Goal: Task Accomplishment & Management: Use online tool/utility

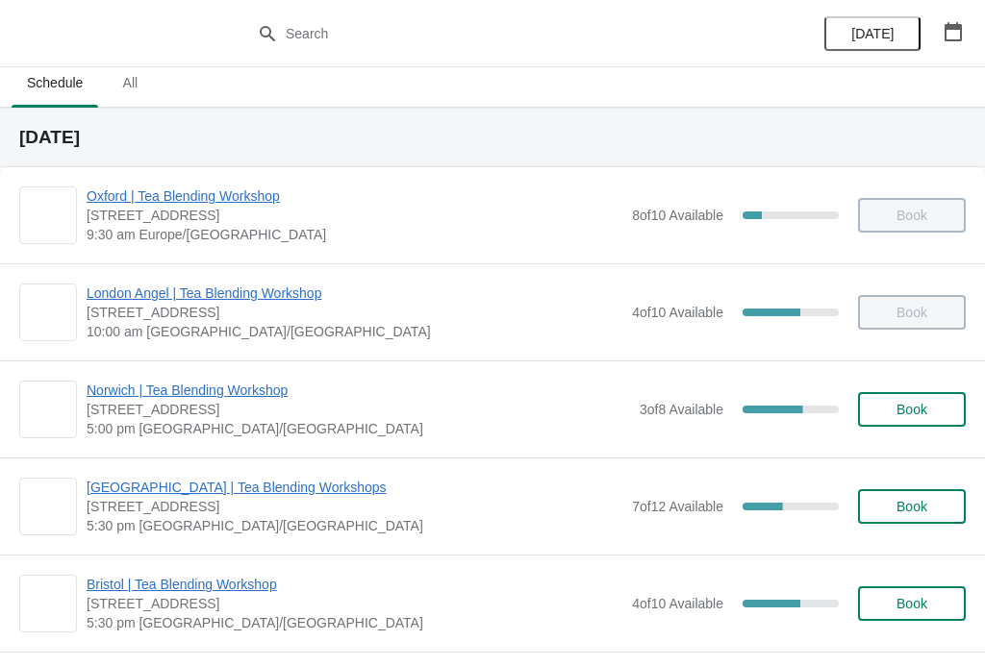
scroll to position [9, 0]
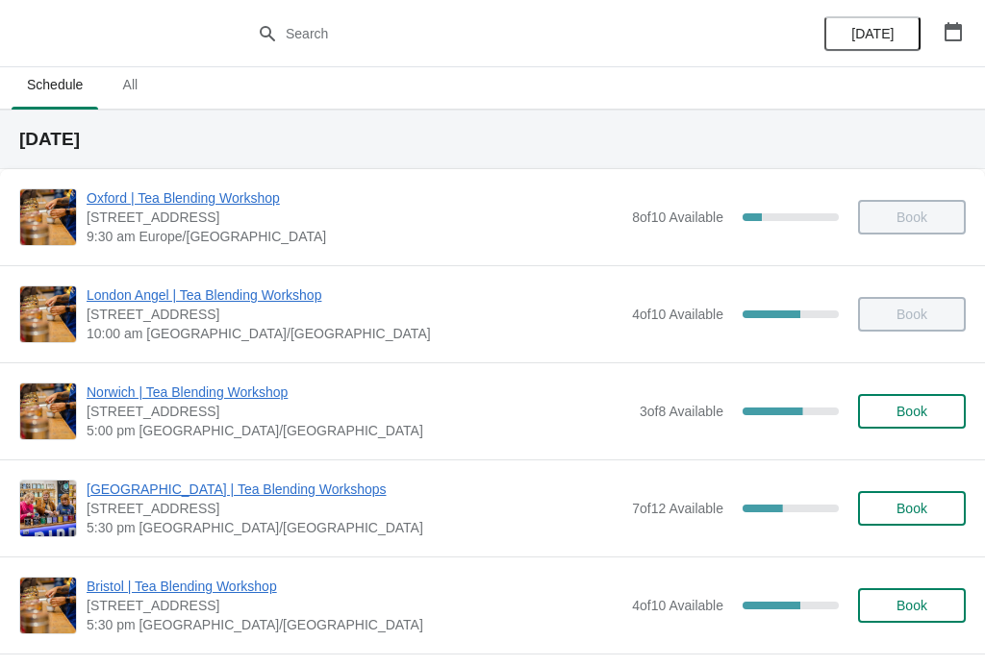
click at [380, 415] on span "[STREET_ADDRESS]" at bounding box center [358, 411] width 543 height 19
click at [263, 395] on span "Norwich | Tea Blending Workshop" at bounding box center [358, 392] width 543 height 19
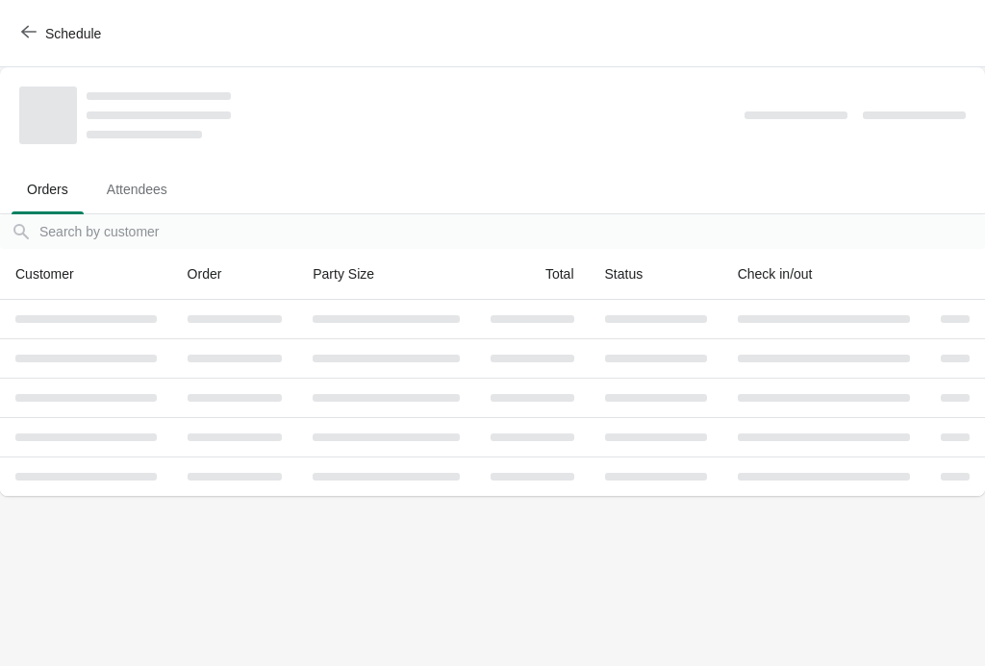
scroll to position [0, 0]
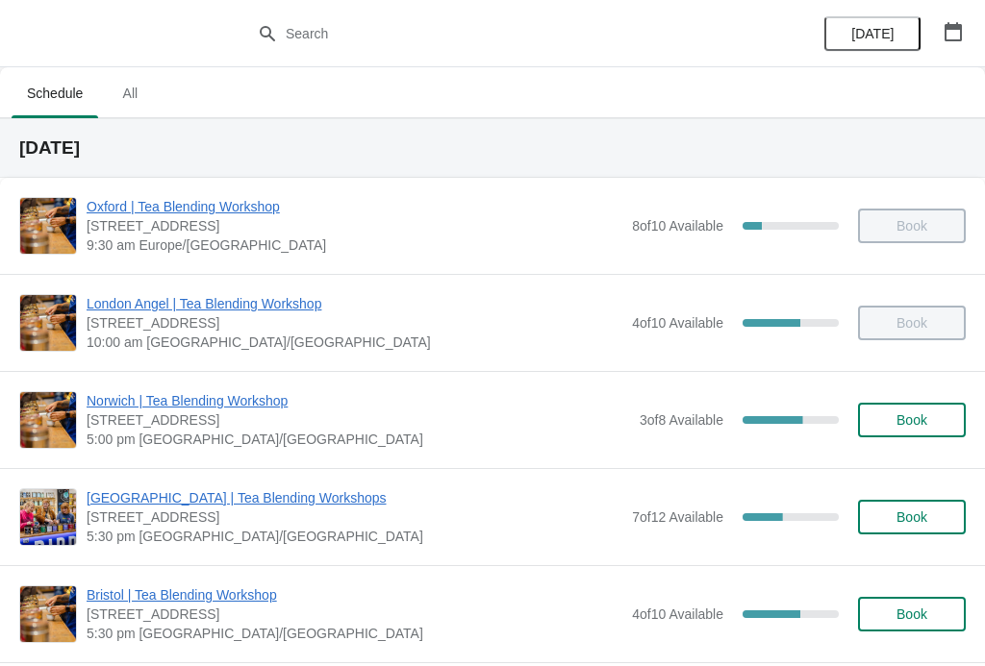
click at [149, 384] on div "Norwich | Tea Blending Workshop 9 Back Of The Inns, Norwich NR2 1PT, UK 5:00 pm…" at bounding box center [492, 419] width 985 height 97
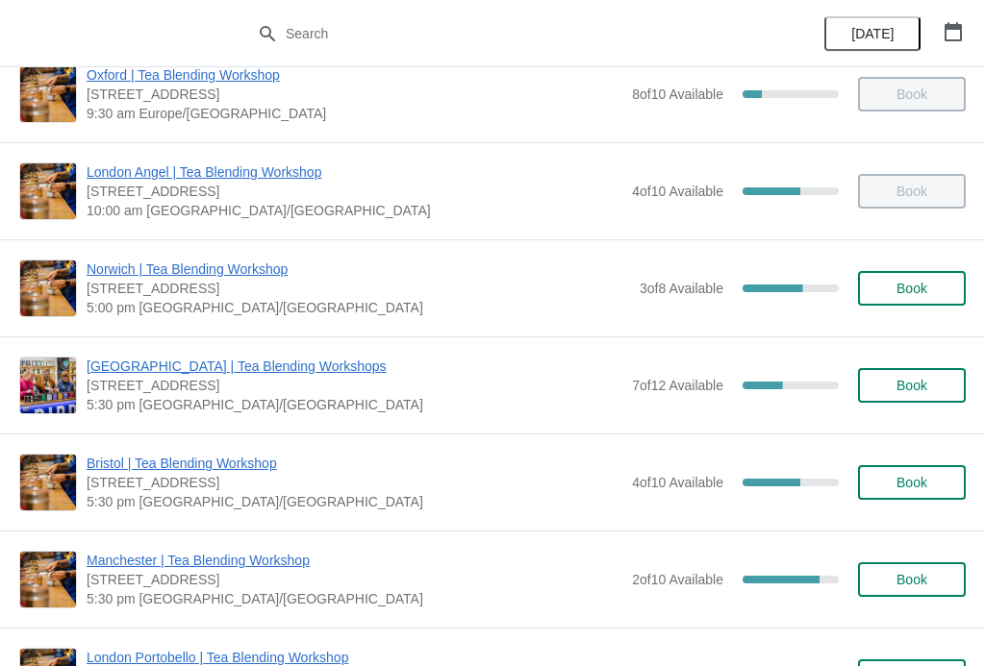
scroll to position [124, 0]
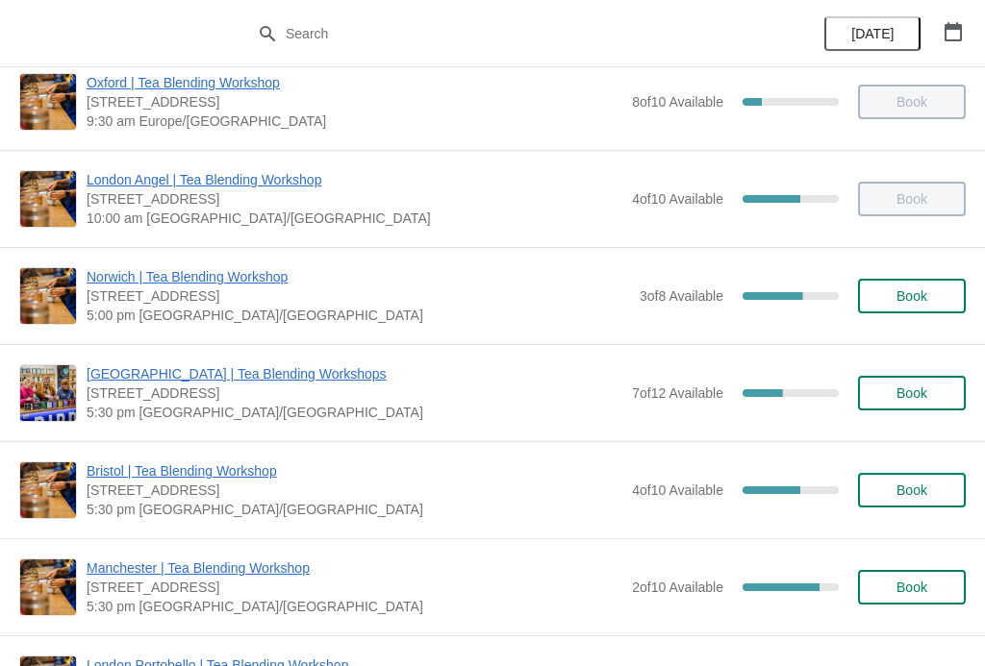
click at [116, 280] on span "Norwich | Tea Blending Workshop" at bounding box center [358, 276] width 543 height 19
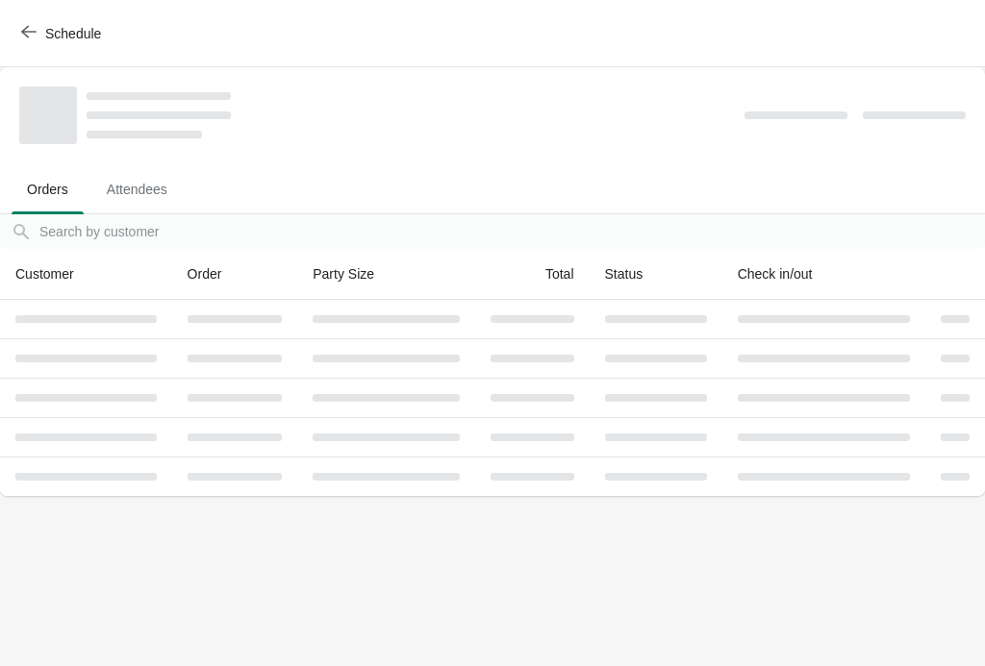
scroll to position [0, 0]
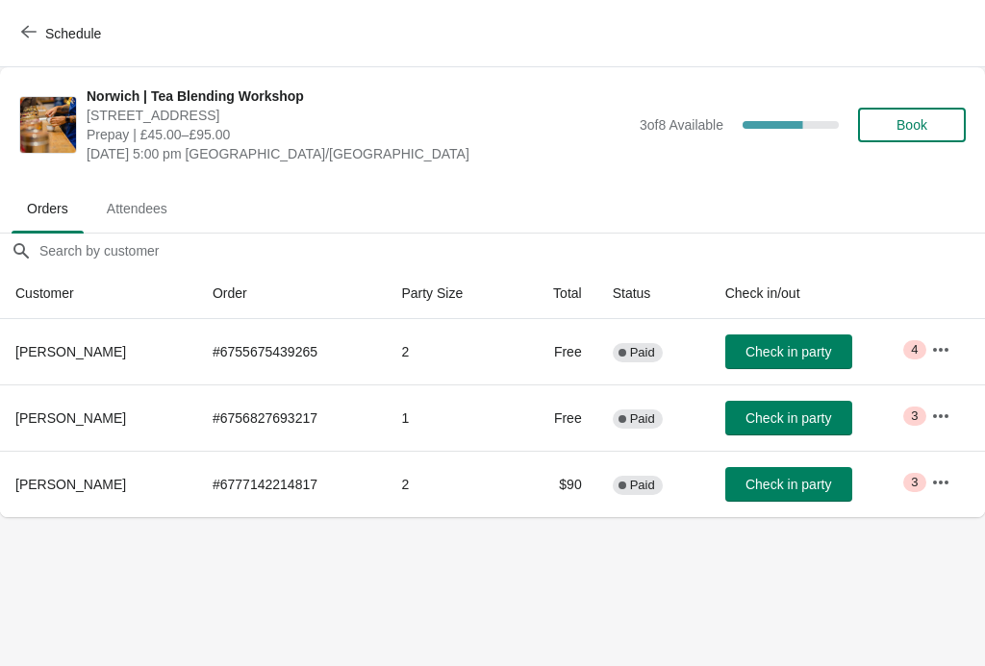
click at [233, 374] on td "# 6755675439265" at bounding box center [291, 351] width 188 height 65
click at [941, 347] on icon "button" at bounding box center [940, 349] width 19 height 19
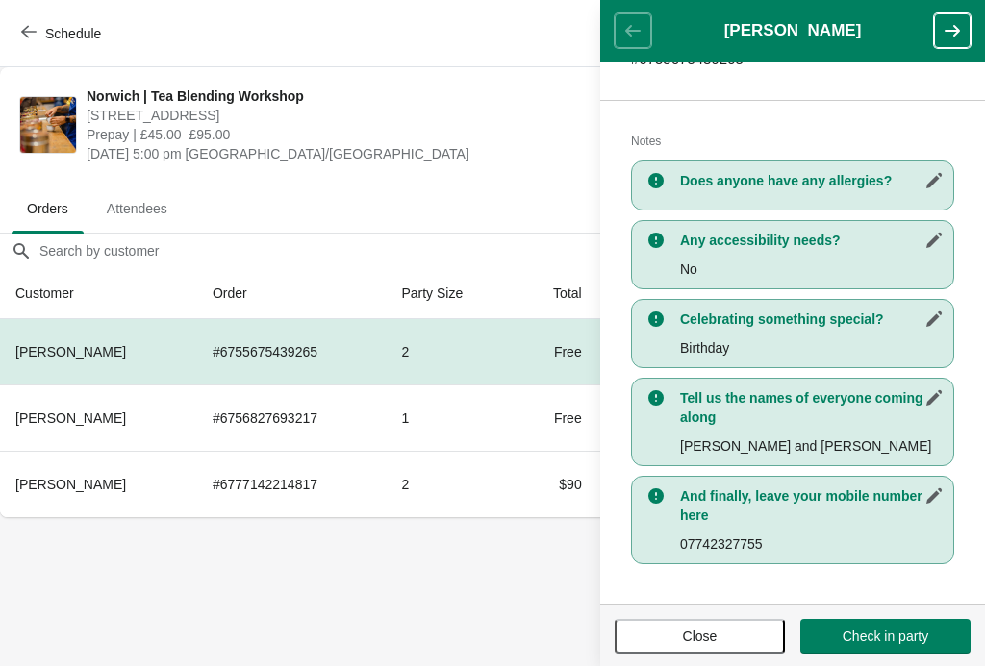
scroll to position [355, 0]
click at [427, 422] on td "1" at bounding box center [450, 418] width 128 height 66
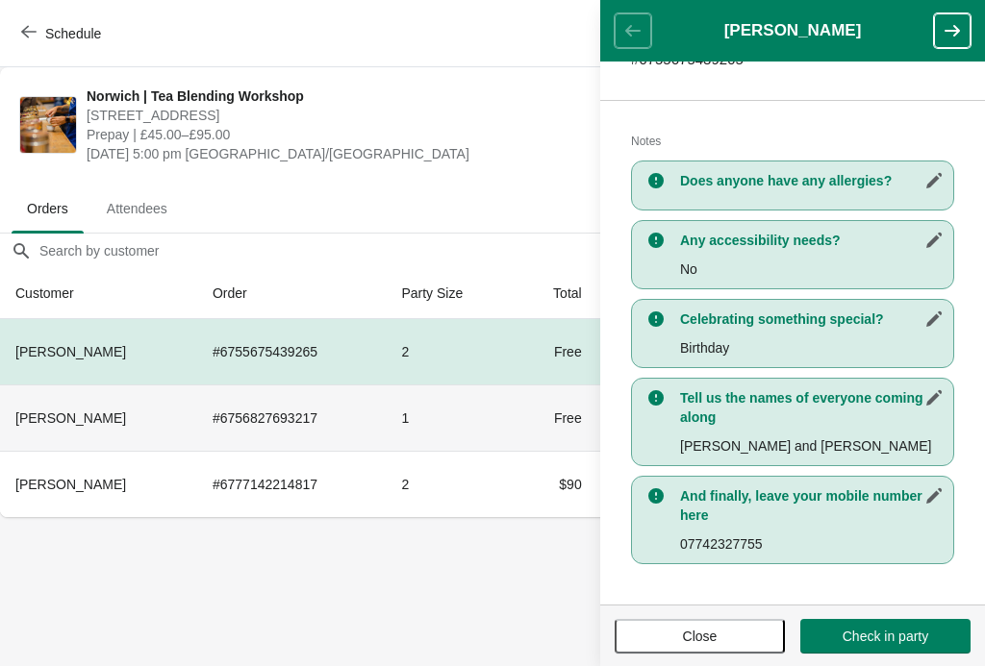
click at [505, 423] on td "1" at bounding box center [450, 418] width 128 height 66
click at [956, 29] on icon "button" at bounding box center [951, 31] width 15 height 12
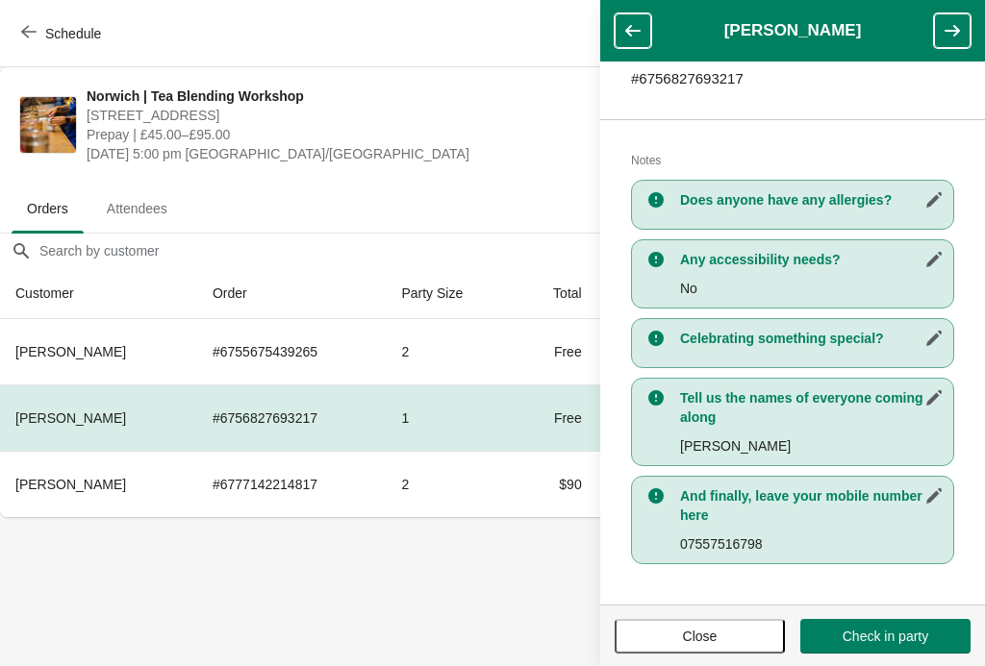
scroll to position [336, 0]
click at [958, 39] on icon "button" at bounding box center [951, 30] width 19 height 19
